Goal: Obtain resource: Download file/media

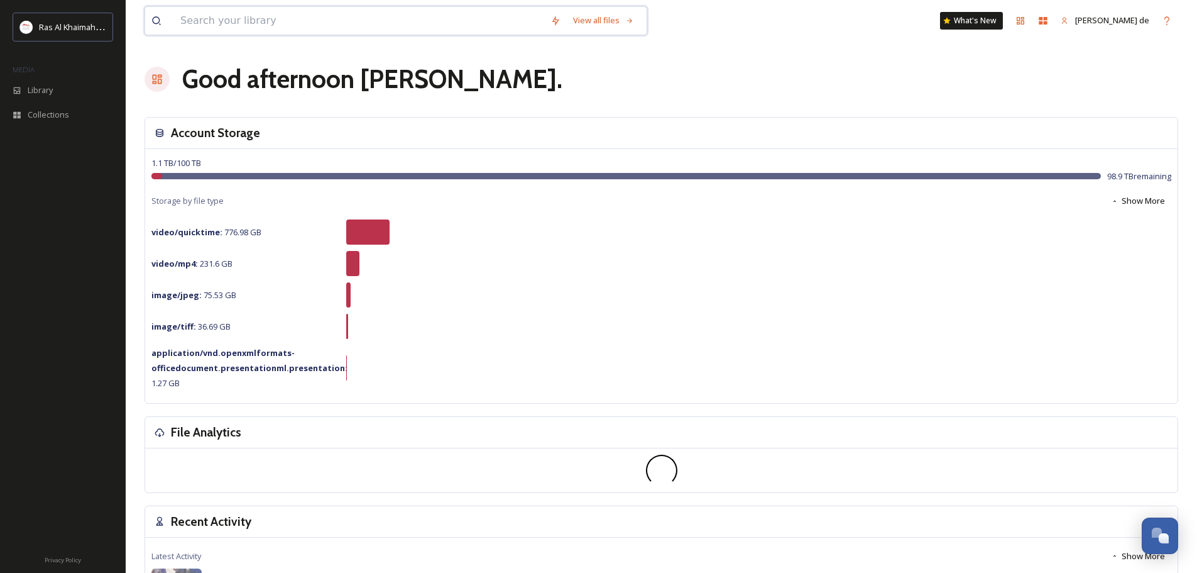
click at [295, 15] on input at bounding box center [359, 21] width 370 height 28
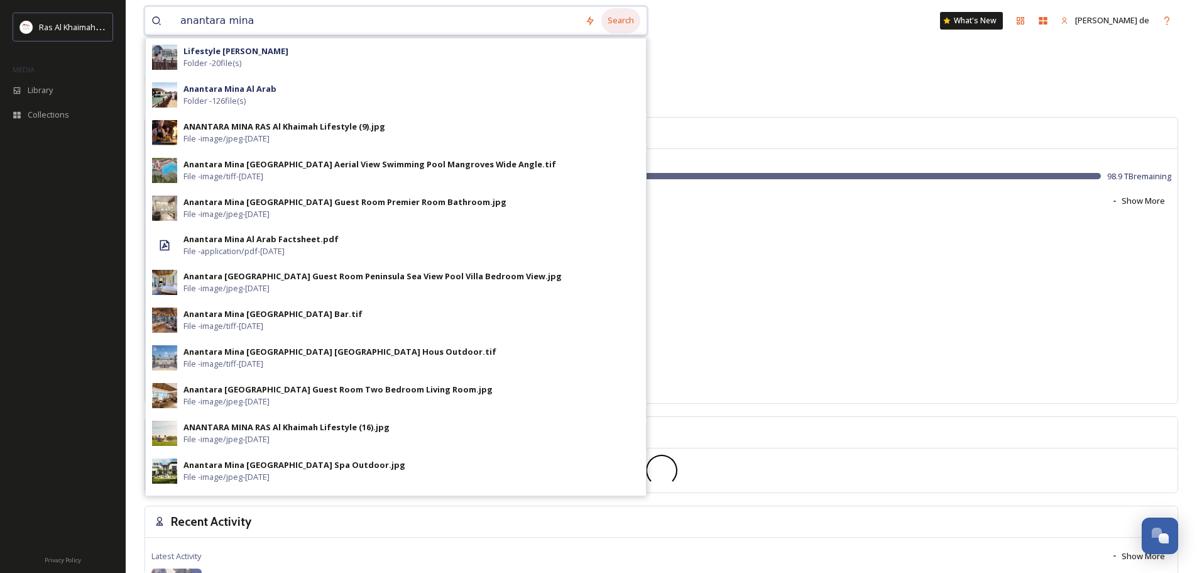
type input "anantara mina"
click at [616, 18] on div "Search" at bounding box center [620, 20] width 39 height 25
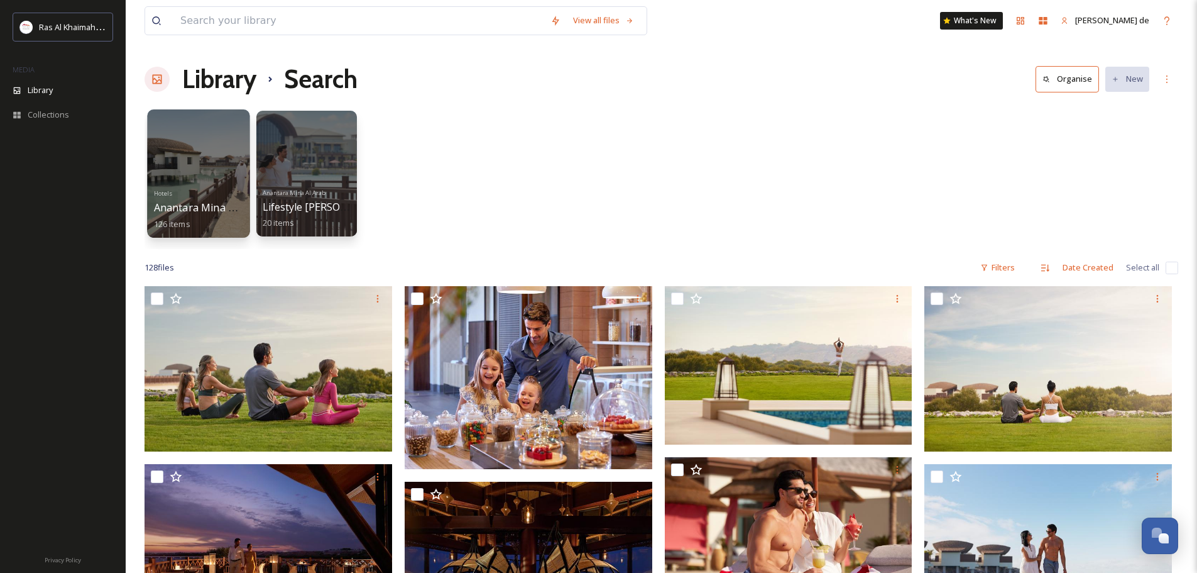
click at [196, 184] on div at bounding box center [198, 173] width 102 height 128
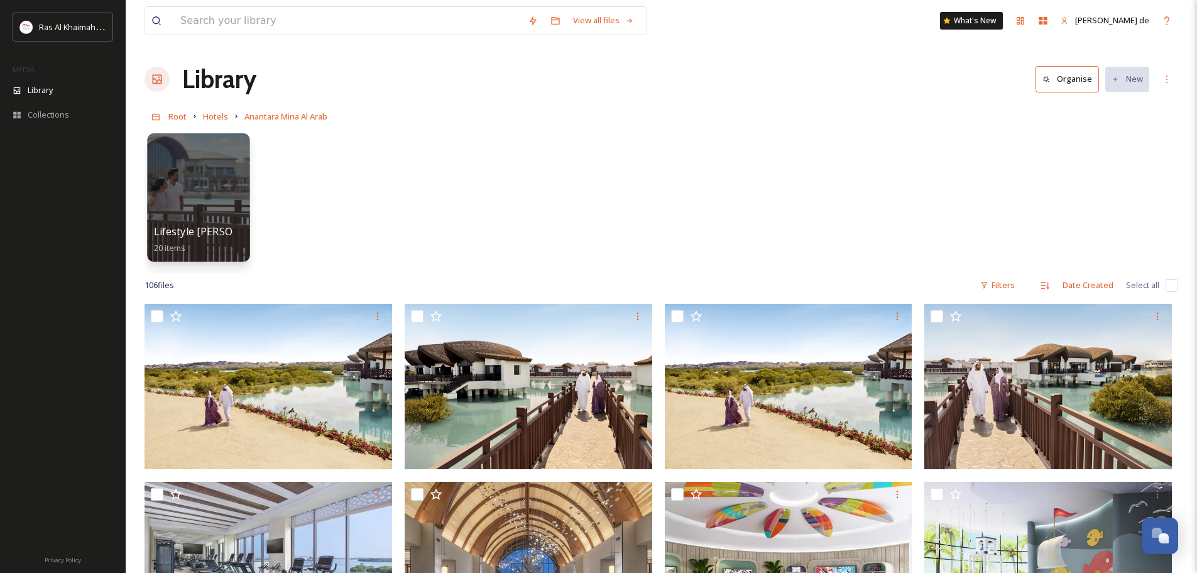
click at [209, 185] on div at bounding box center [198, 197] width 102 height 128
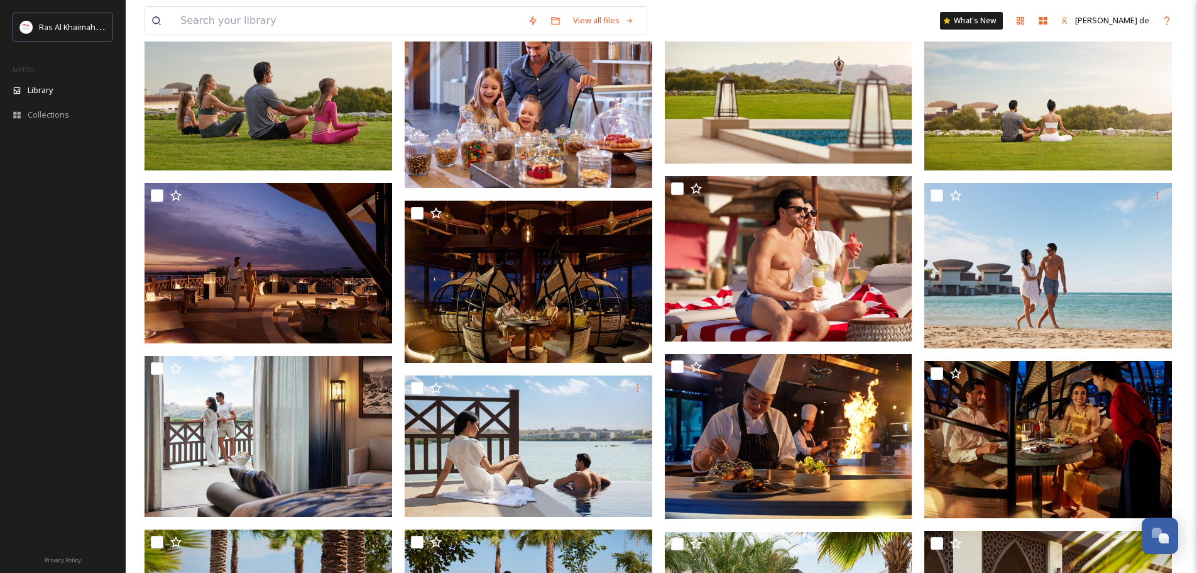
scroll to position [189, 0]
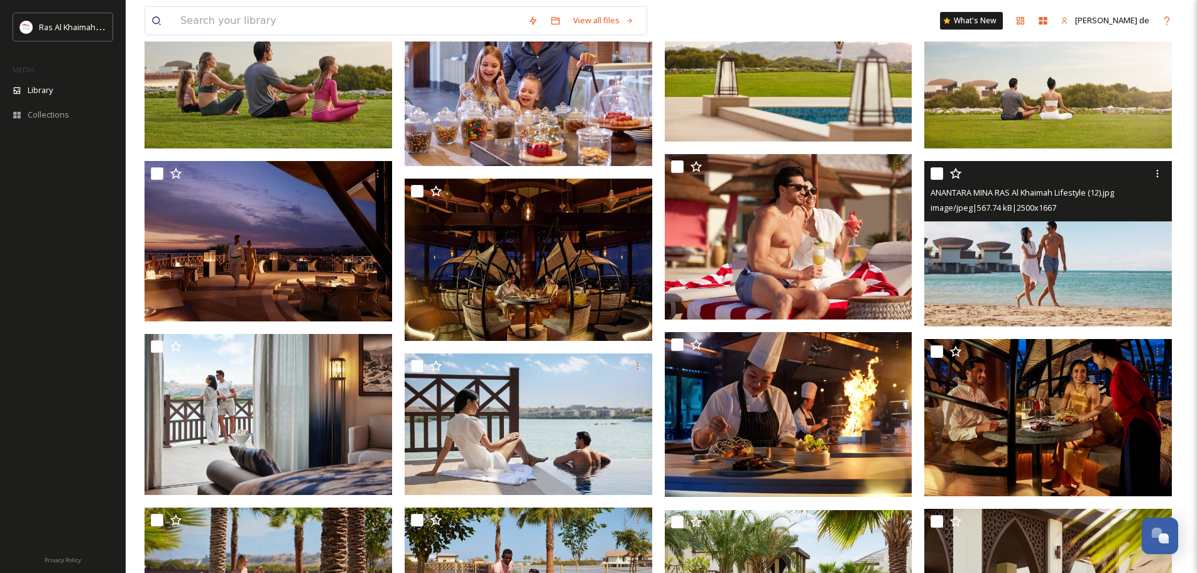
click at [1112, 256] on img at bounding box center [1048, 243] width 248 height 165
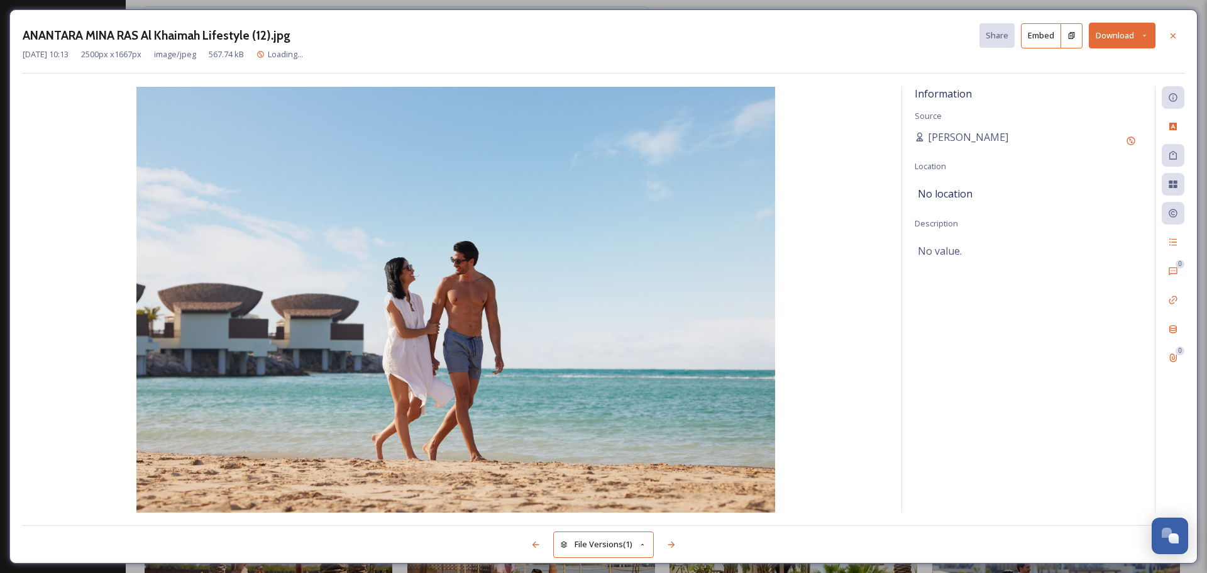
click at [1117, 38] on button "Download" at bounding box center [1121, 36] width 67 height 26
click at [1068, 85] on span "Download Large (2000 x 1334)" at bounding box center [1084, 89] width 111 height 12
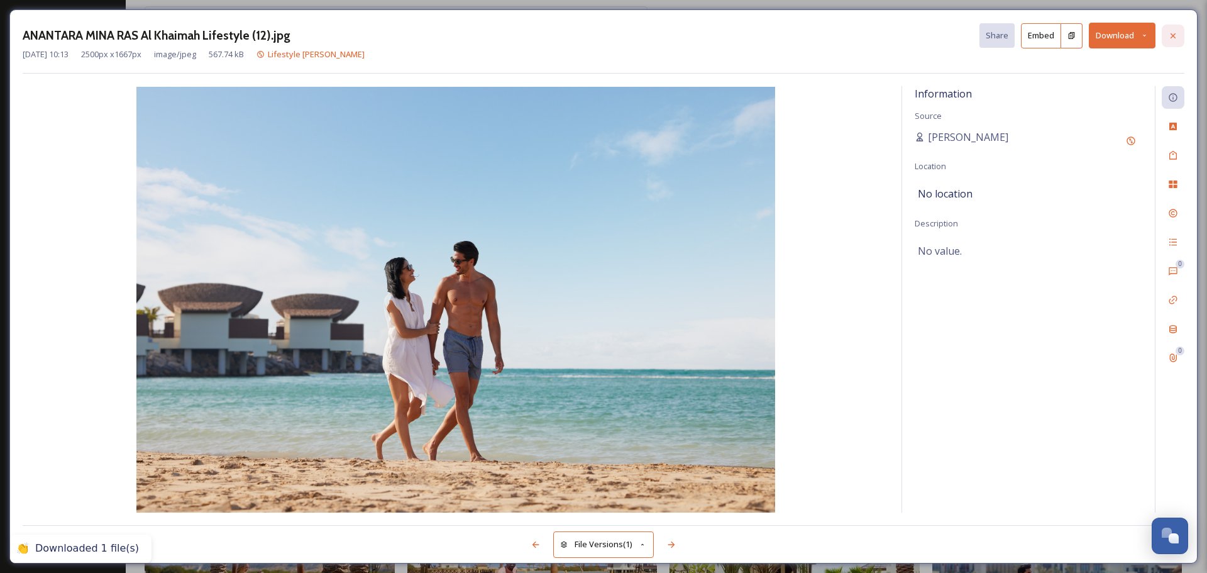
click at [1173, 36] on icon at bounding box center [1172, 35] width 5 height 5
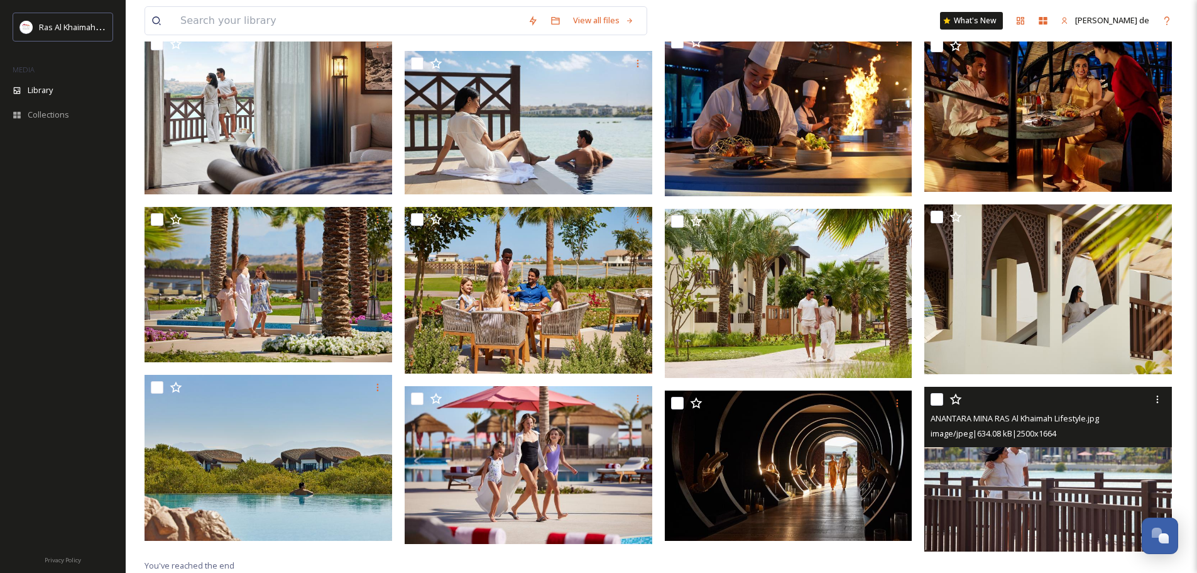
scroll to position [494, 0]
click at [1159, 403] on icon at bounding box center [1158, 399] width 10 height 10
click at [1143, 446] on span "Download" at bounding box center [1143, 451] width 38 height 12
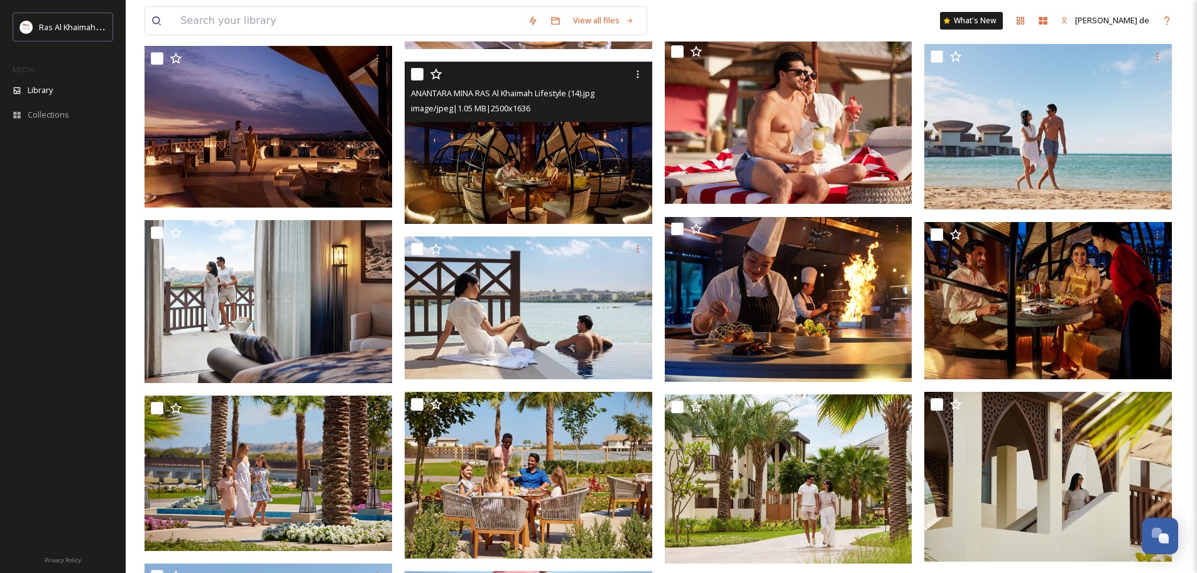
scroll to position [0, 0]
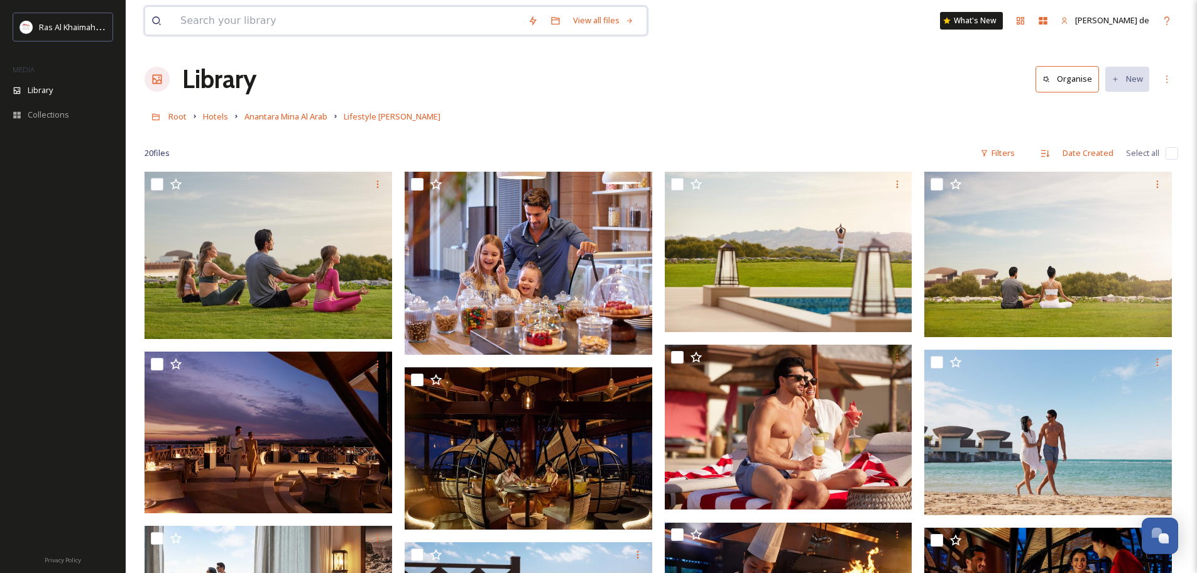
click at [293, 27] on input at bounding box center [348, 21] width 348 height 28
type input "intercontinental ras al khaimah lifestyle"
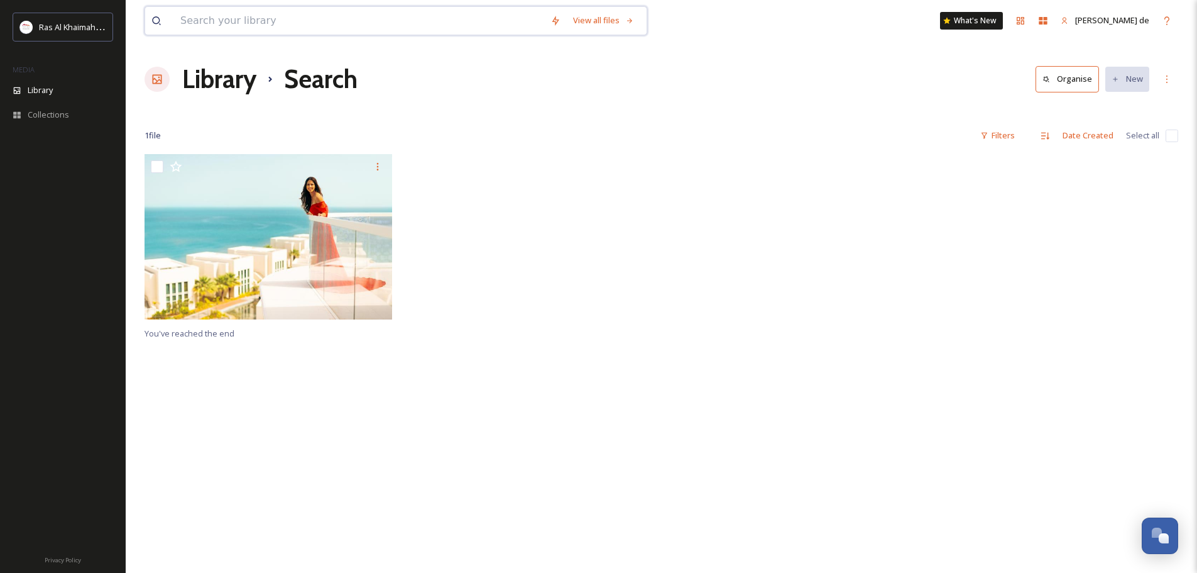
click at [332, 26] on input at bounding box center [359, 21] width 370 height 28
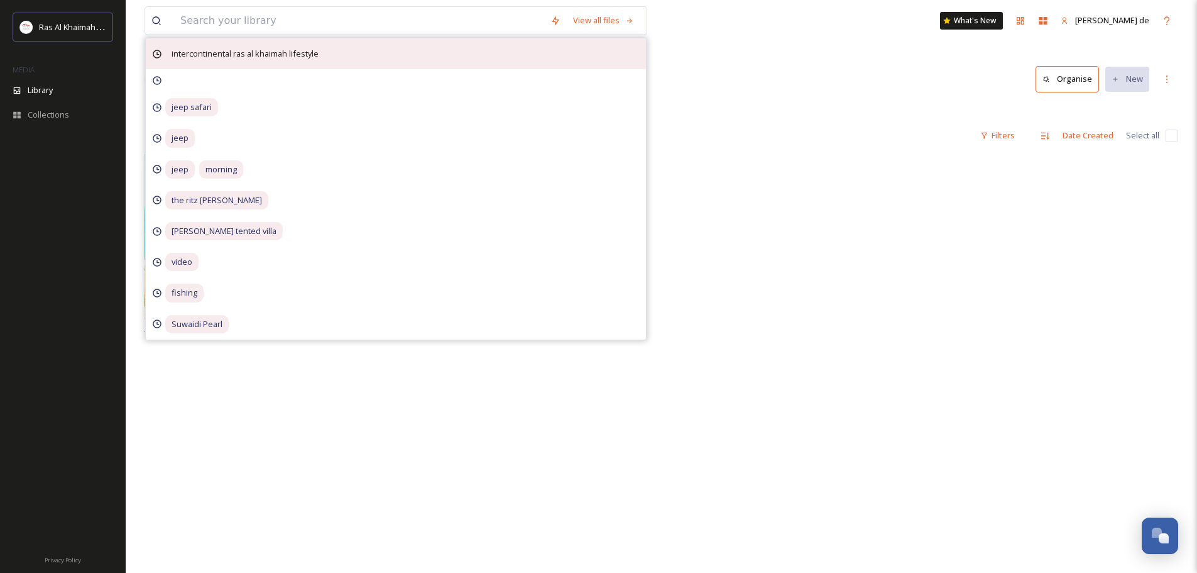
click at [310, 53] on span "intercontinental ras al khaimah lifestyle" at bounding box center [245, 54] width 160 height 18
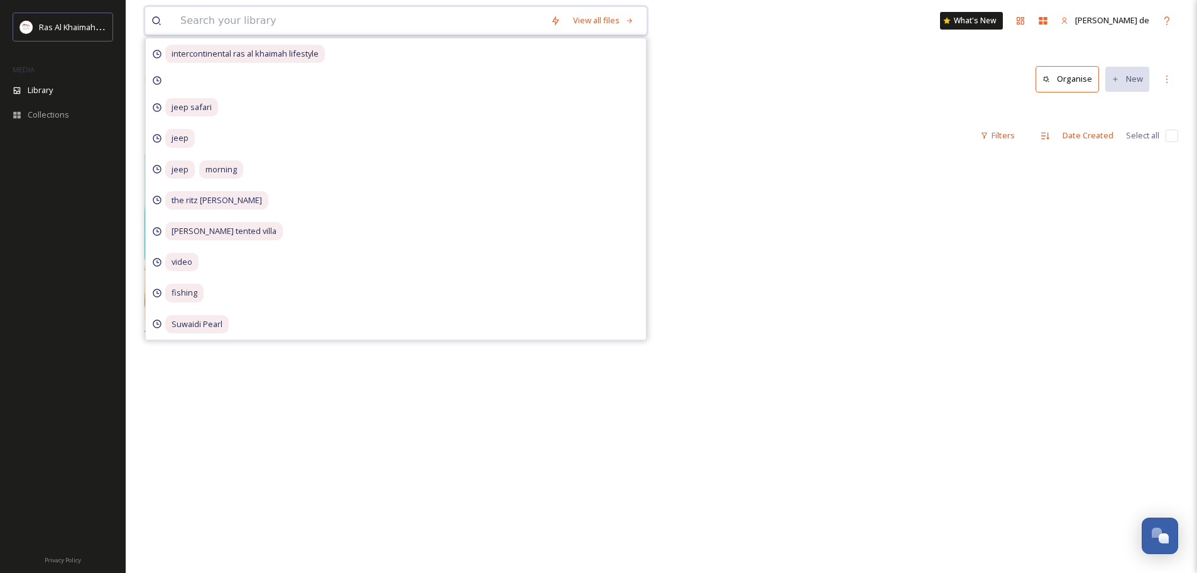
click at [370, 23] on input at bounding box center [359, 21] width 370 height 28
paste input "InterContinental [GEOGRAPHIC_DATA]"
type input "InterContinental [GEOGRAPHIC_DATA]"
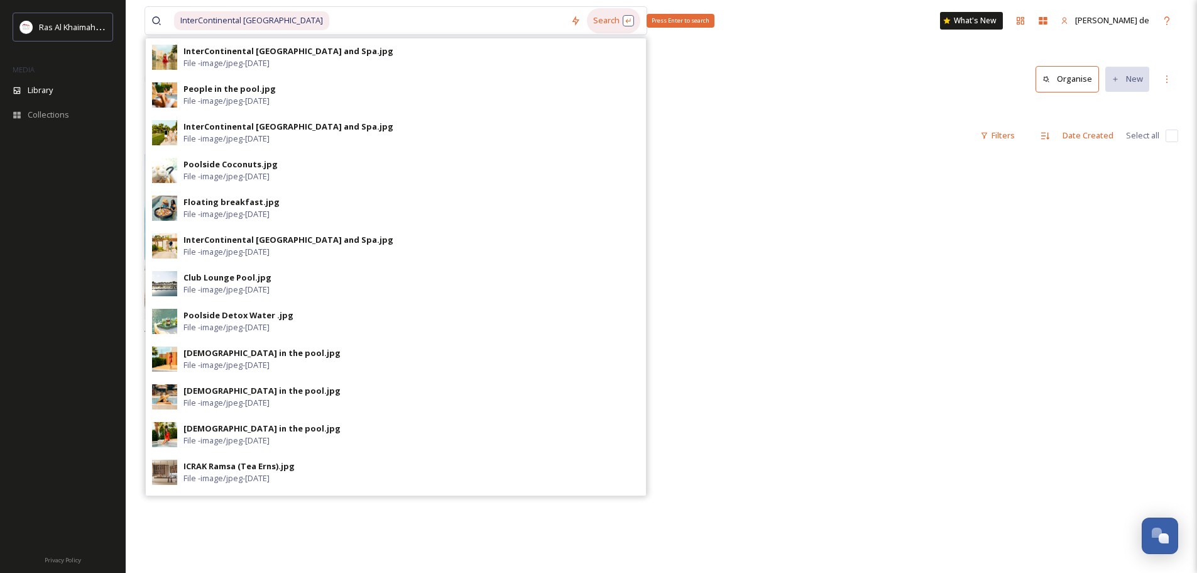
click at [601, 19] on div "Search Press Enter to search" at bounding box center [613, 20] width 53 height 25
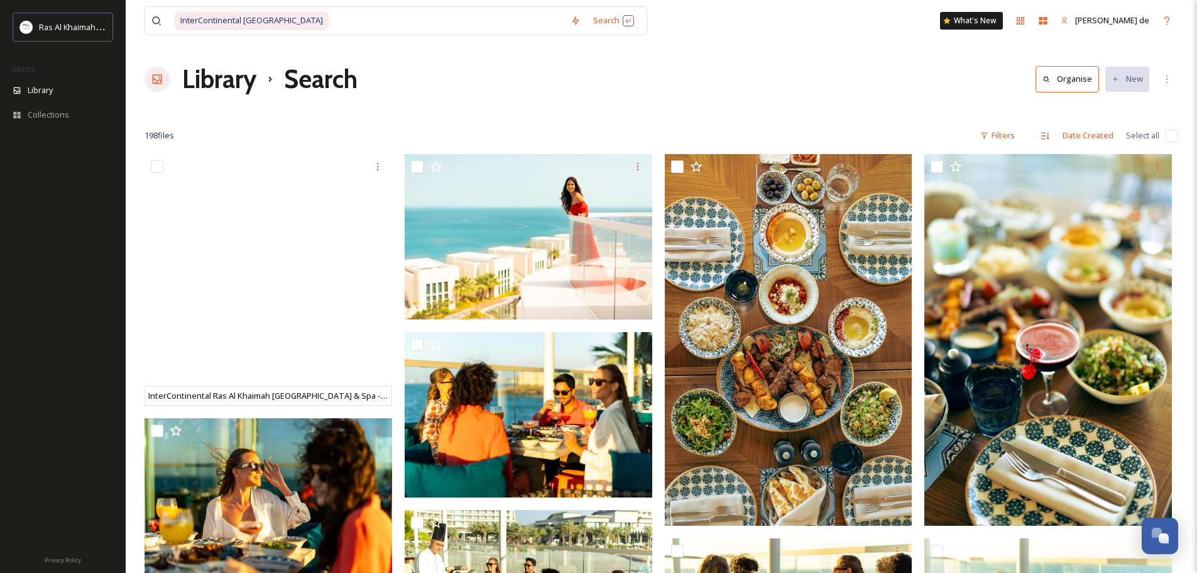
click at [856, 74] on div "Library Search Organise New" at bounding box center [662, 79] width 1034 height 38
click at [452, 16] on input at bounding box center [448, 21] width 234 height 28
click at [329, 21] on span "InterContinental [GEOGRAPHIC_DATA]" at bounding box center [251, 20] width 155 height 18
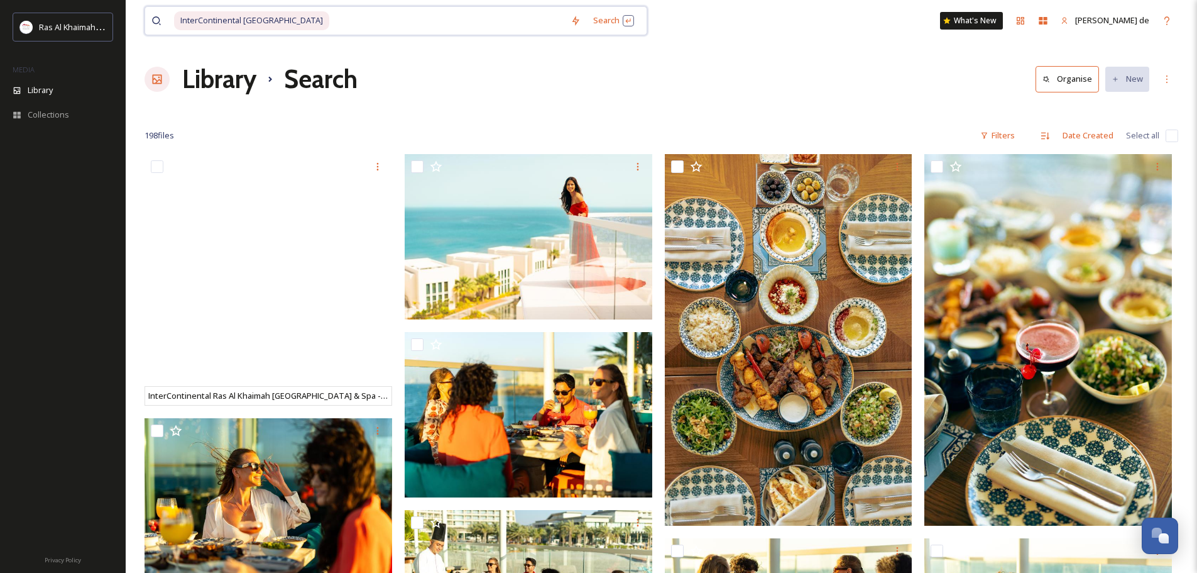
click at [329, 21] on span "InterContinental [GEOGRAPHIC_DATA]" at bounding box center [251, 20] width 155 height 18
click at [219, 18] on span "InterContinental [GEOGRAPHIC_DATA]" at bounding box center [251, 20] width 155 height 18
drag, startPoint x: 180, startPoint y: 21, endPoint x: 354, endPoint y: 30, distance: 174.9
click at [329, 30] on span "InterContinental [GEOGRAPHIC_DATA]" at bounding box center [251, 20] width 155 height 18
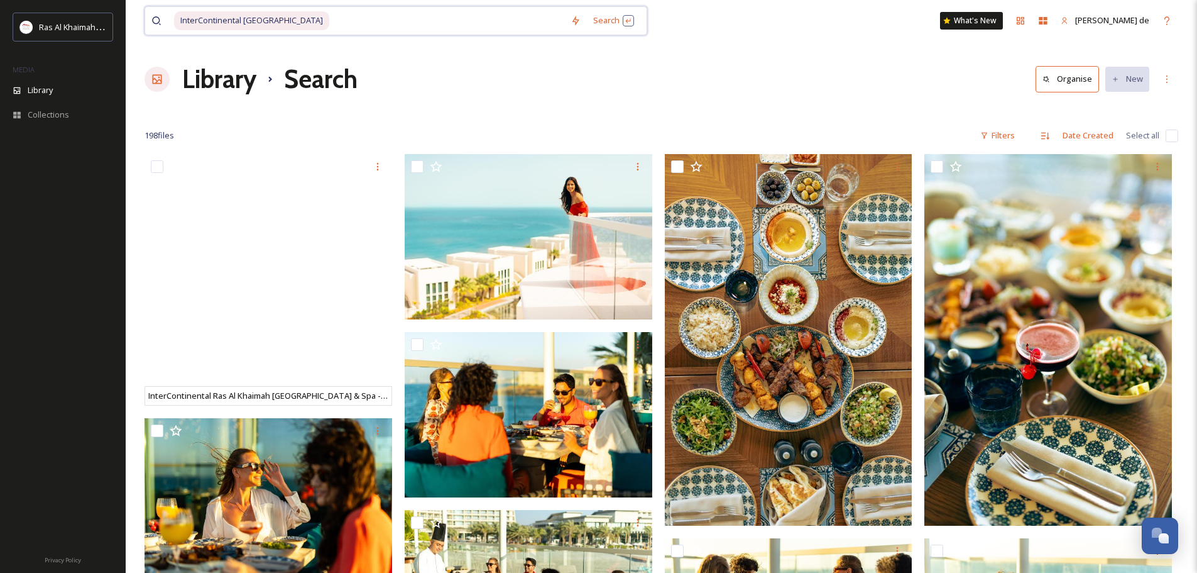
copy span "InterContinental Ras Al Khaimah Mina Al Arab"
click at [467, 14] on input at bounding box center [448, 21] width 234 height 28
drag, startPoint x: 462, startPoint y: 20, endPoint x: 183, endPoint y: 13, distance: 279.1
click at [183, 13] on div "InterContinental [GEOGRAPHIC_DATA]" at bounding box center [369, 21] width 390 height 28
type input "InterContinental Ras Al Khaimah Mina Al Arab"
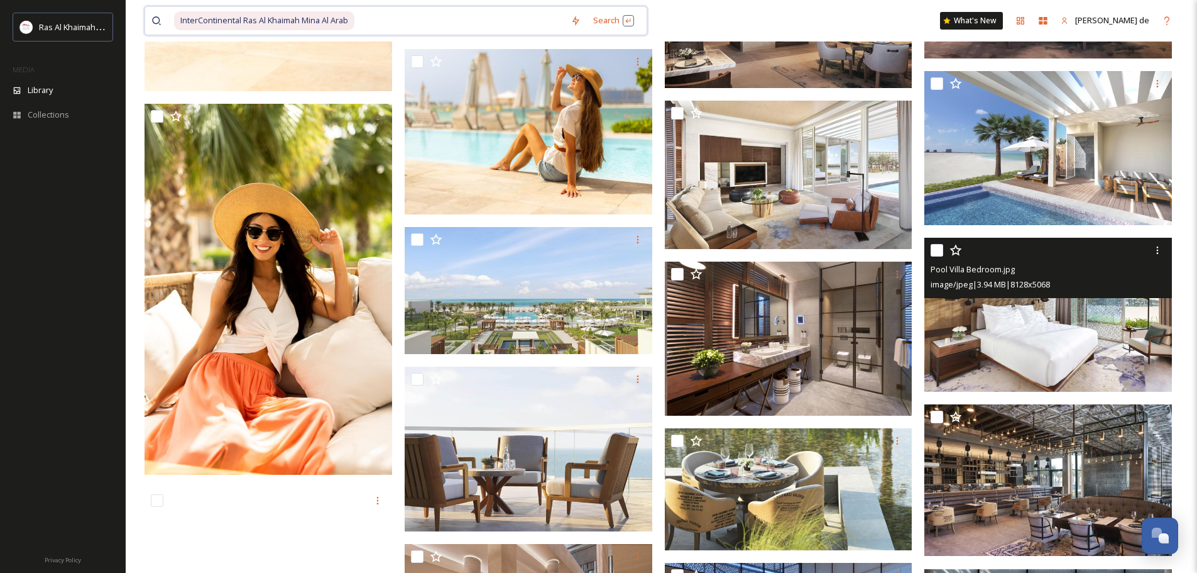
scroll to position [10181, 0]
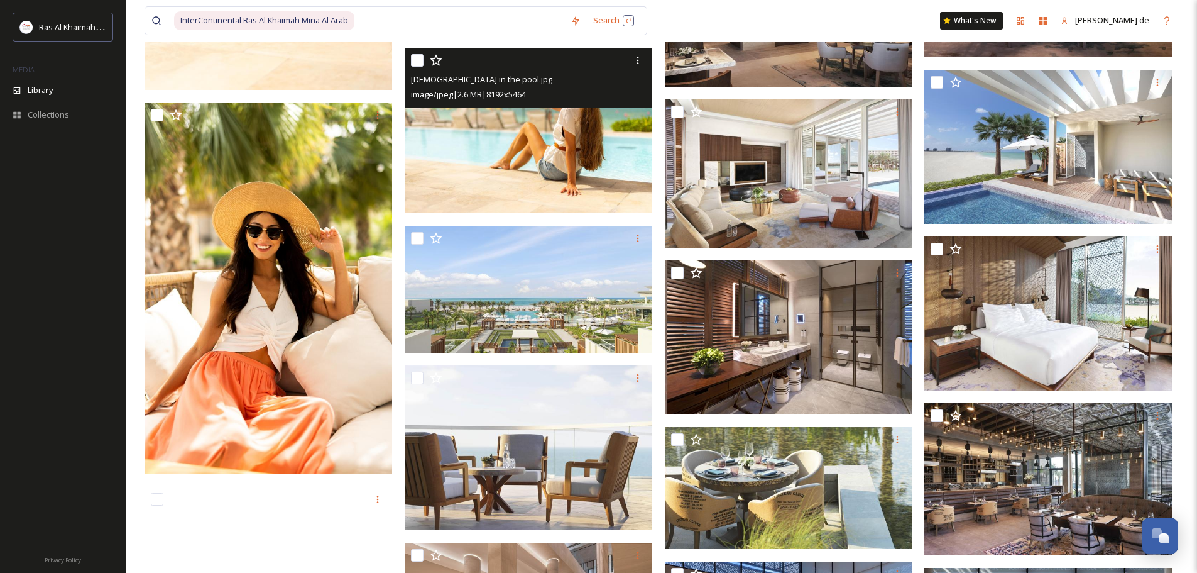
click at [603, 199] on img at bounding box center [529, 130] width 248 height 165
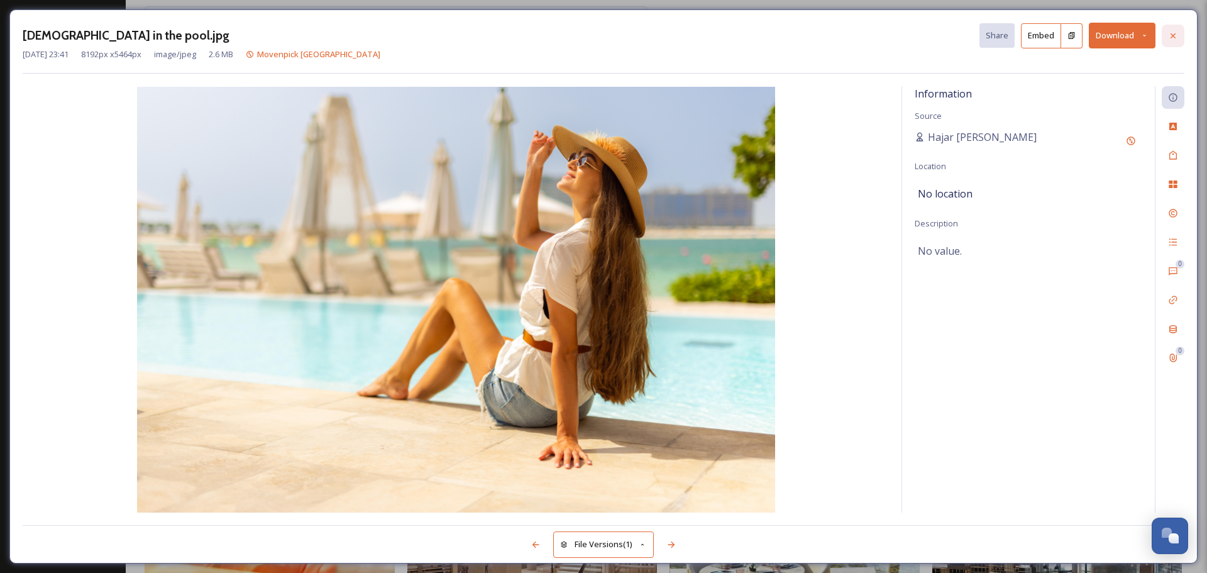
click at [1169, 36] on icon at bounding box center [1173, 36] width 10 height 10
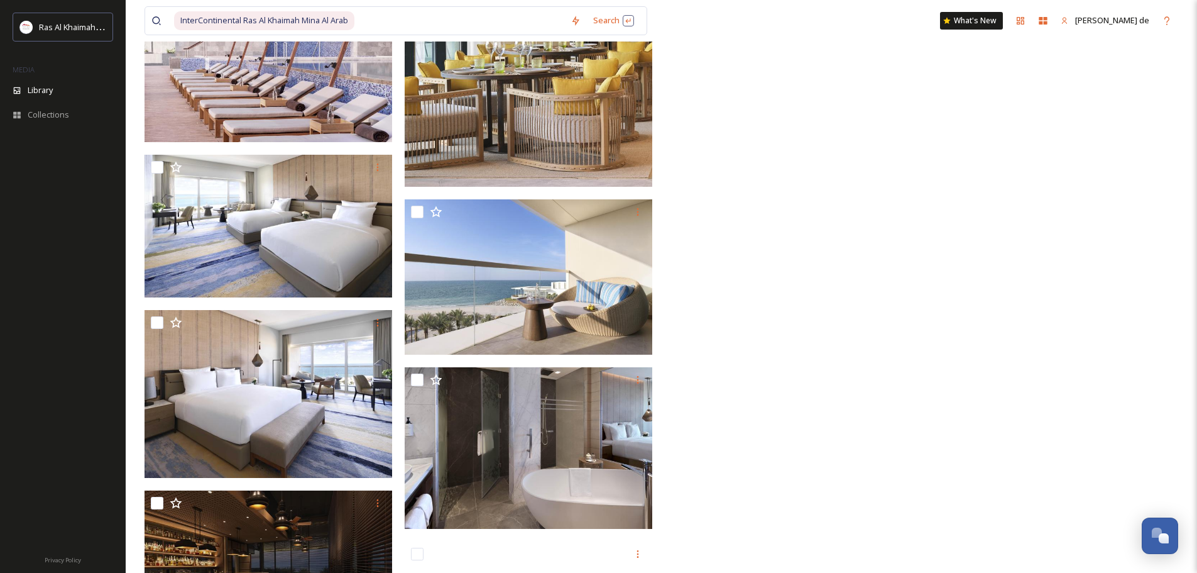
scroll to position [13213, 0]
